Goal: Information Seeking & Learning: Check status

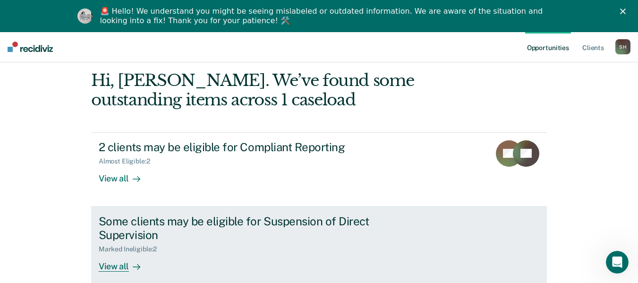
scroll to position [63, 0]
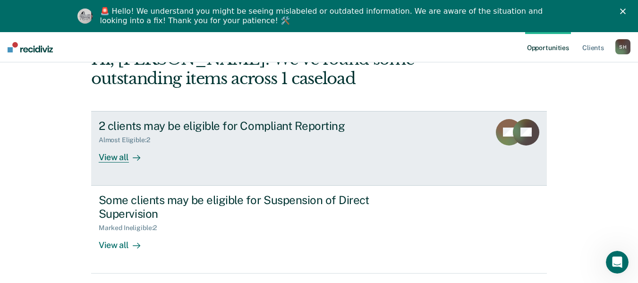
click at [254, 167] on link "2 clients may be eligible for Compliant Reporting Almost Eligible : 2 View all …" at bounding box center [319, 148] width 456 height 75
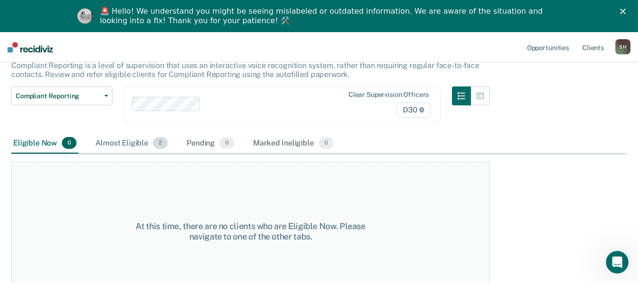
click at [137, 144] on div "Almost Eligible 2" at bounding box center [132, 143] width 76 height 21
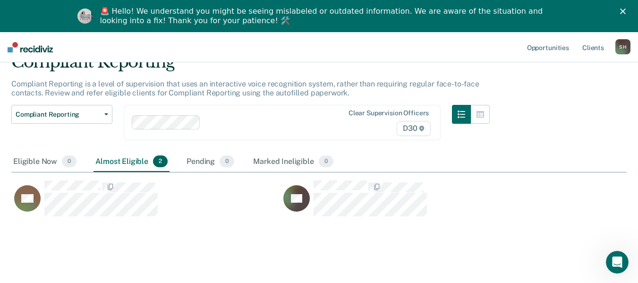
scroll to position [48, 0]
